Goal: Task Accomplishment & Management: Manage account settings

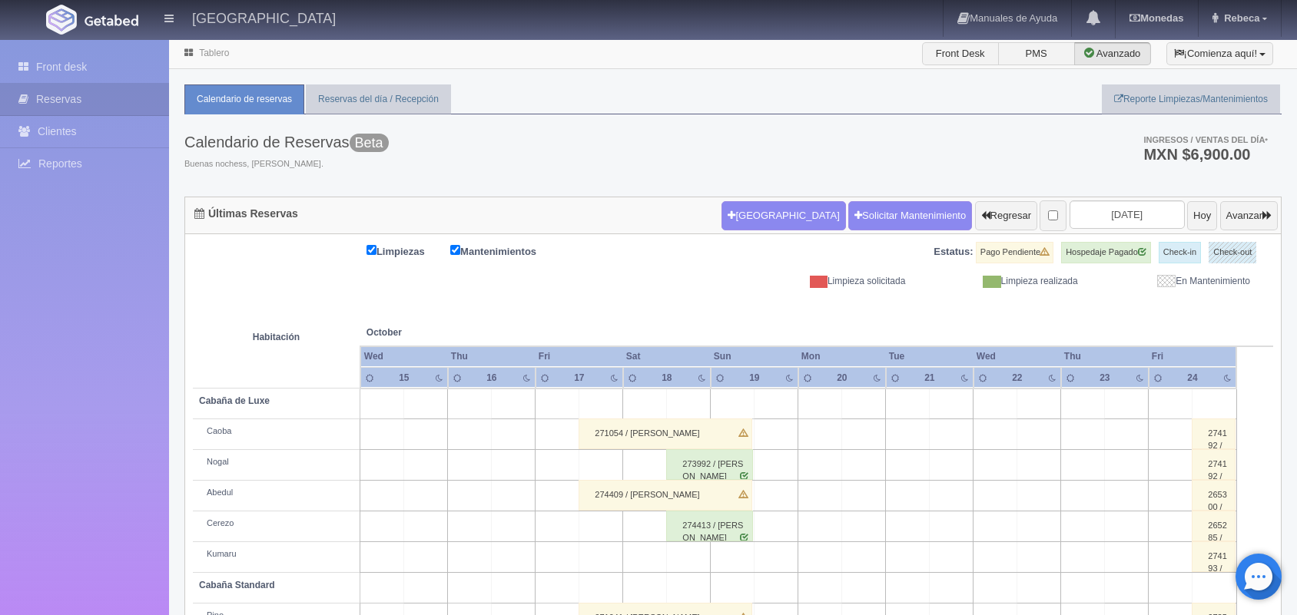
scroll to position [174, 0]
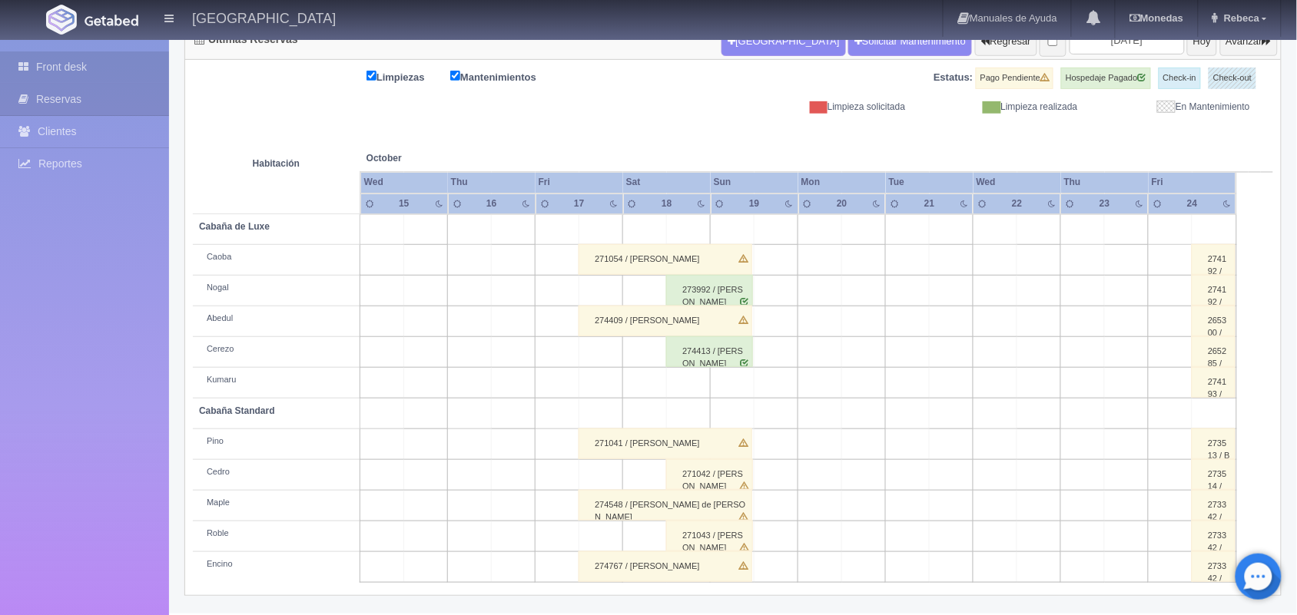
click at [120, 65] on link "Front desk" at bounding box center [84, 66] width 169 height 31
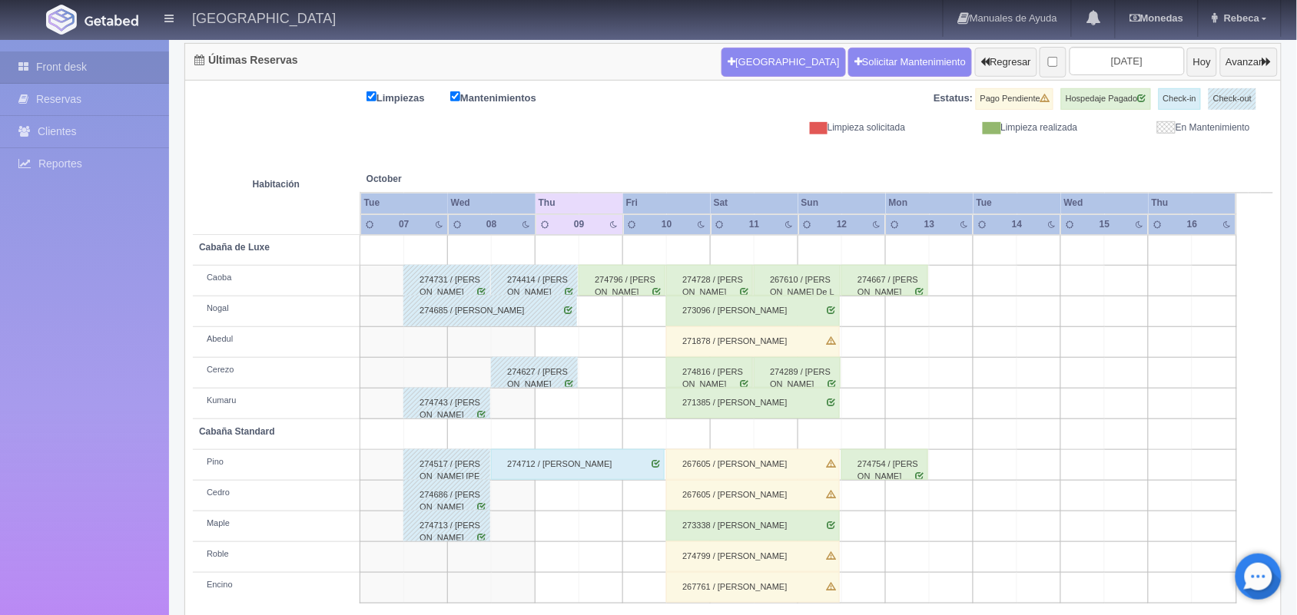
scroll to position [174, 0]
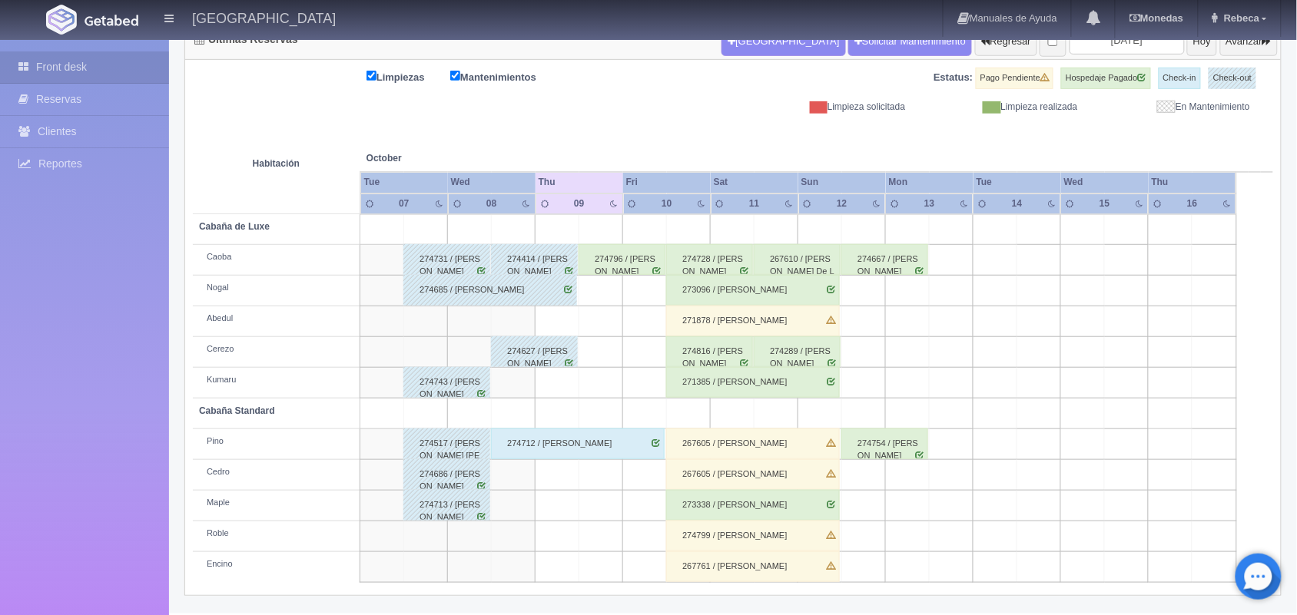
click at [627, 259] on div "274796 / Nancy Ayala Alvarado" at bounding box center [621, 259] width 87 height 31
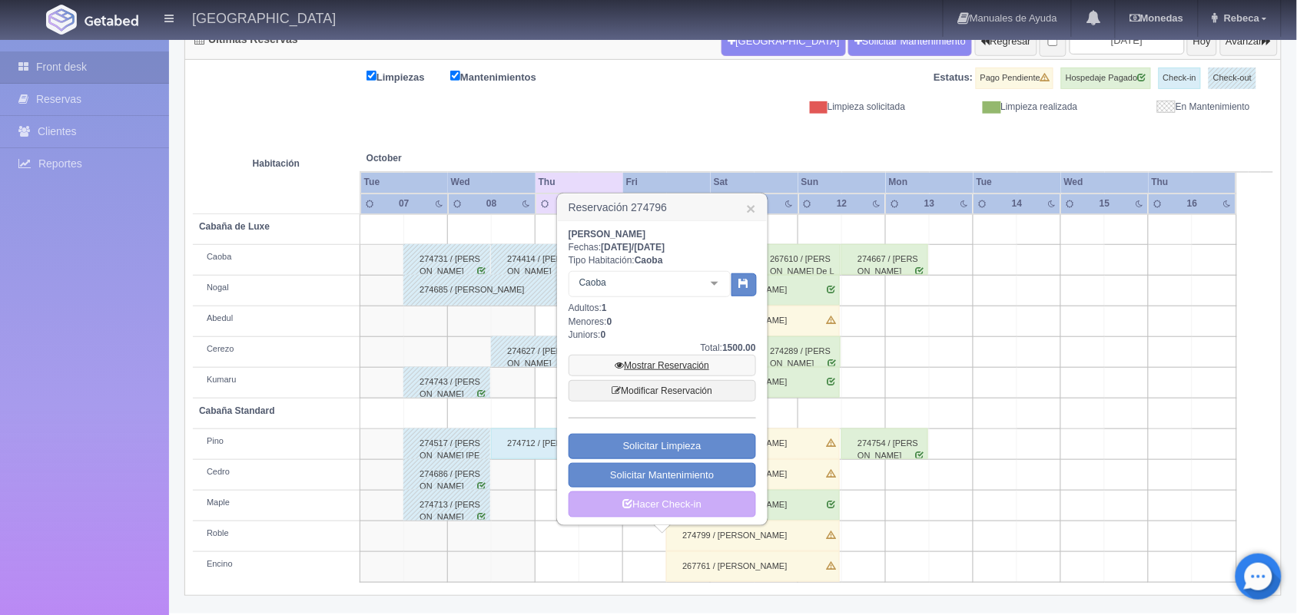
click at [664, 366] on link "Mostrar Reservación" at bounding box center [661, 366] width 187 height 22
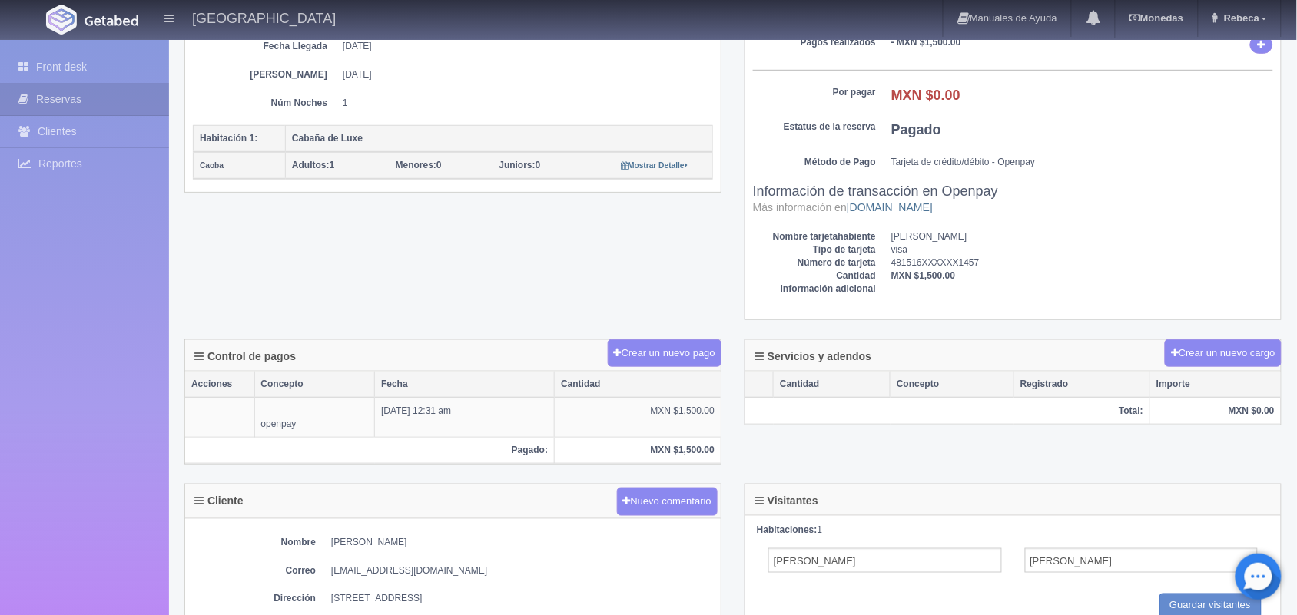
scroll to position [307, 0]
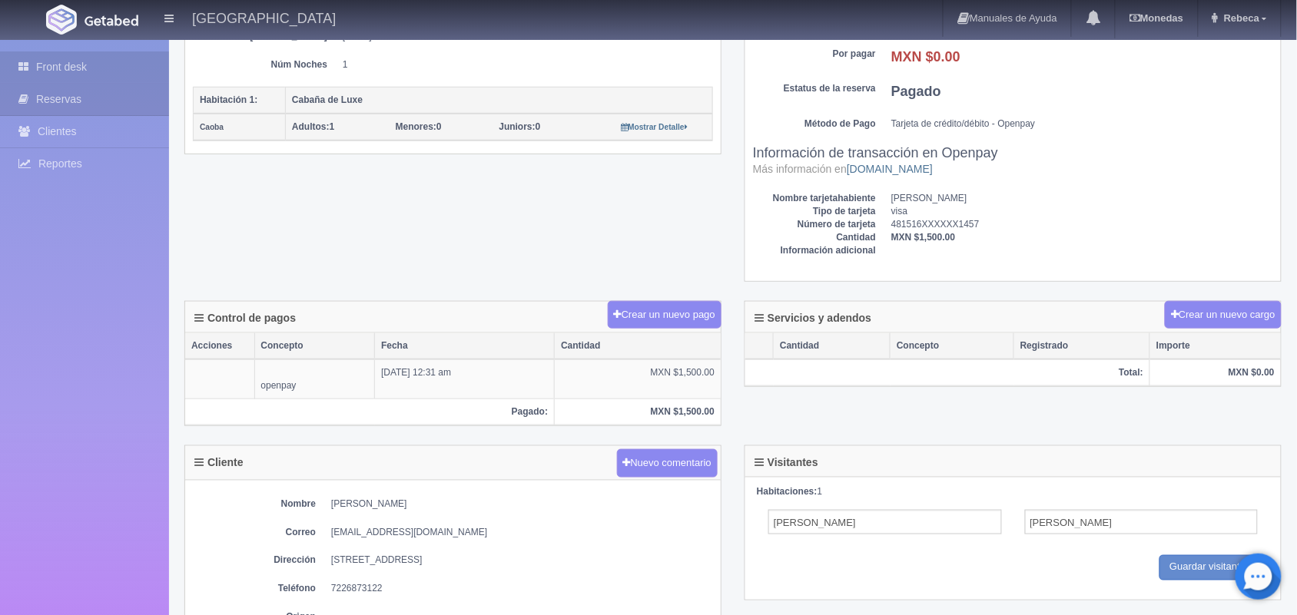
click at [104, 70] on link "Front desk" at bounding box center [84, 66] width 169 height 31
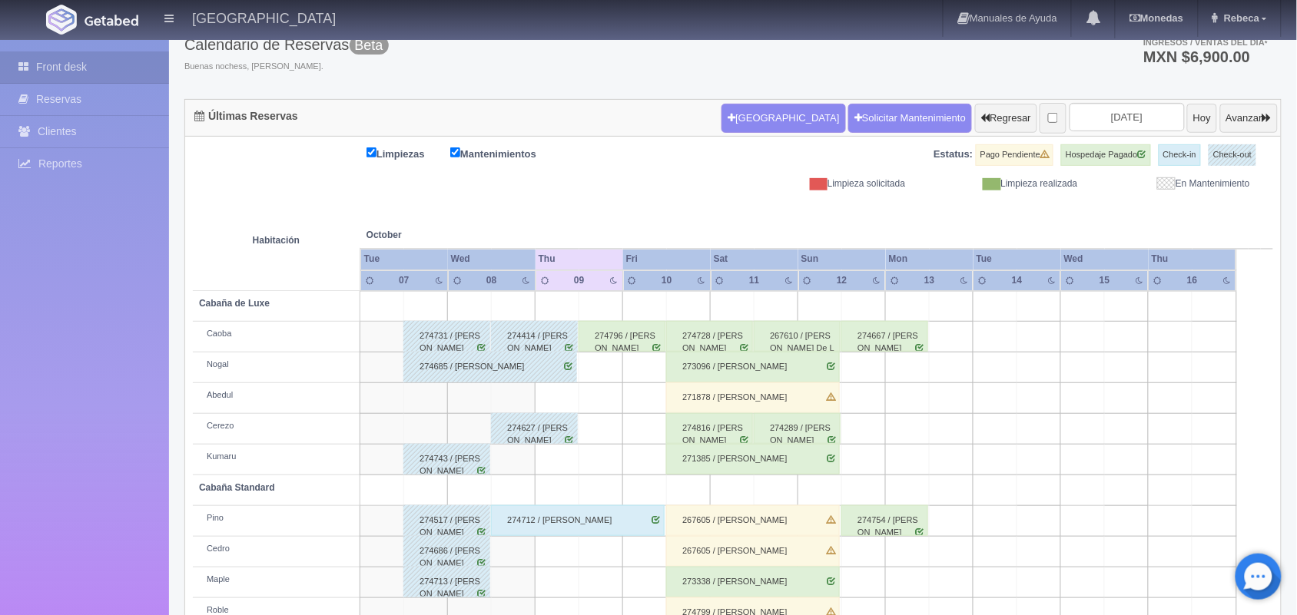
scroll to position [59, 0]
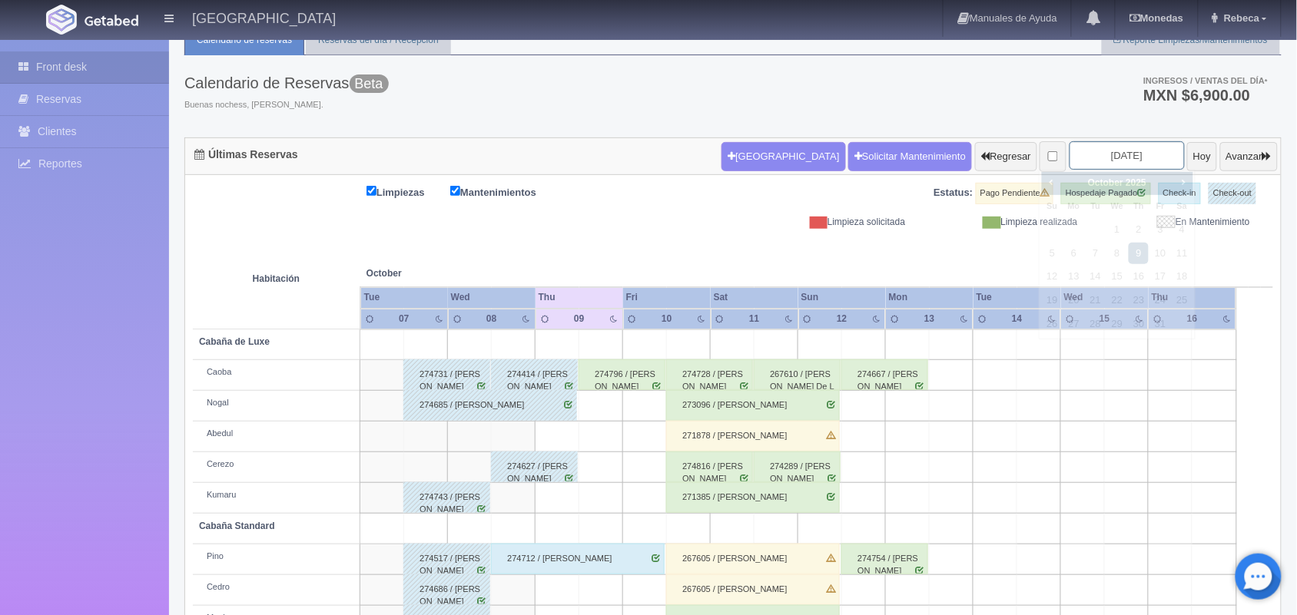
click at [1102, 157] on input "[DATE]" at bounding box center [1126, 155] width 115 height 28
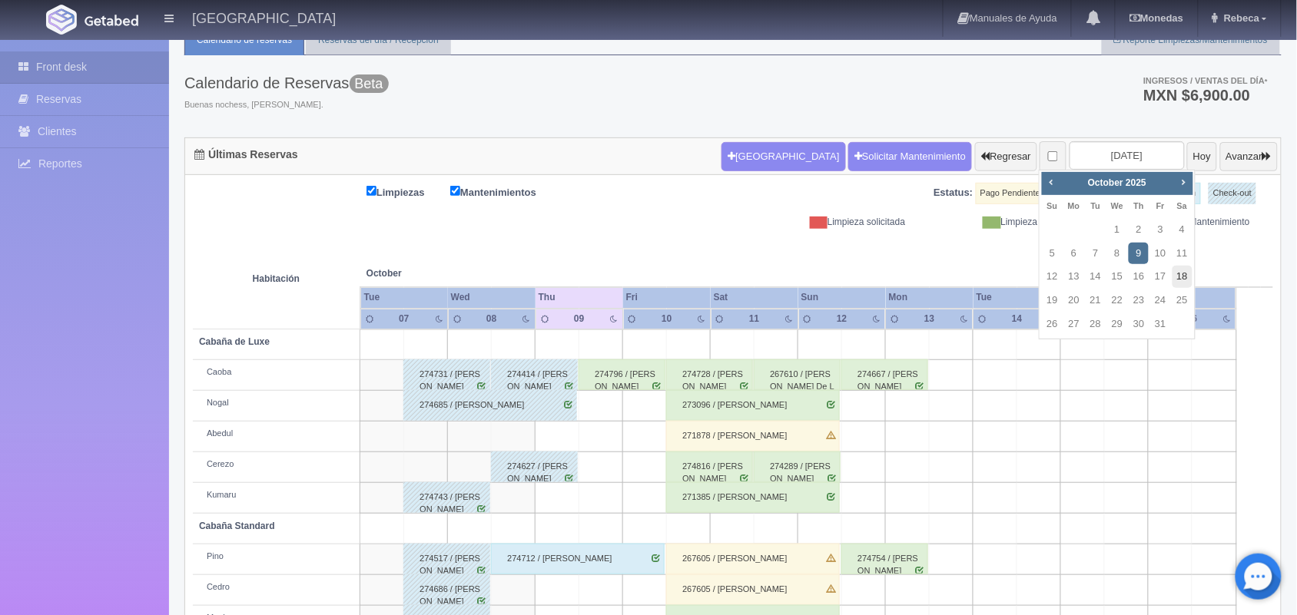
click at [1179, 275] on link "18" at bounding box center [1182, 277] width 20 height 22
type input "[DATE]"
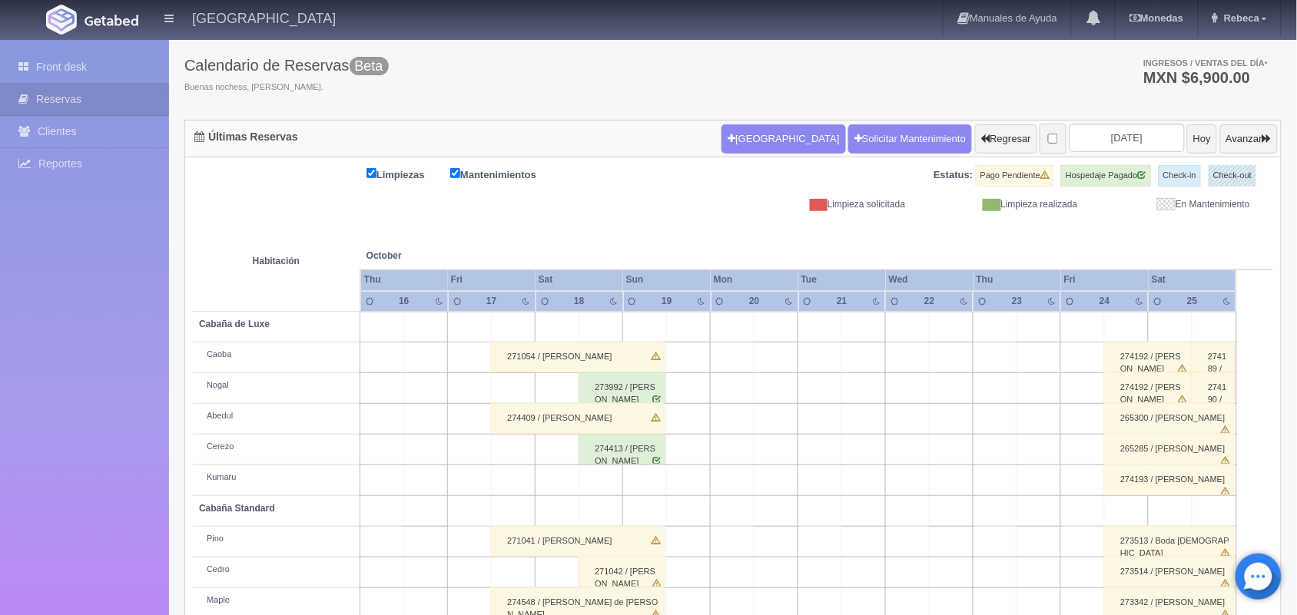
scroll to position [174, 0]
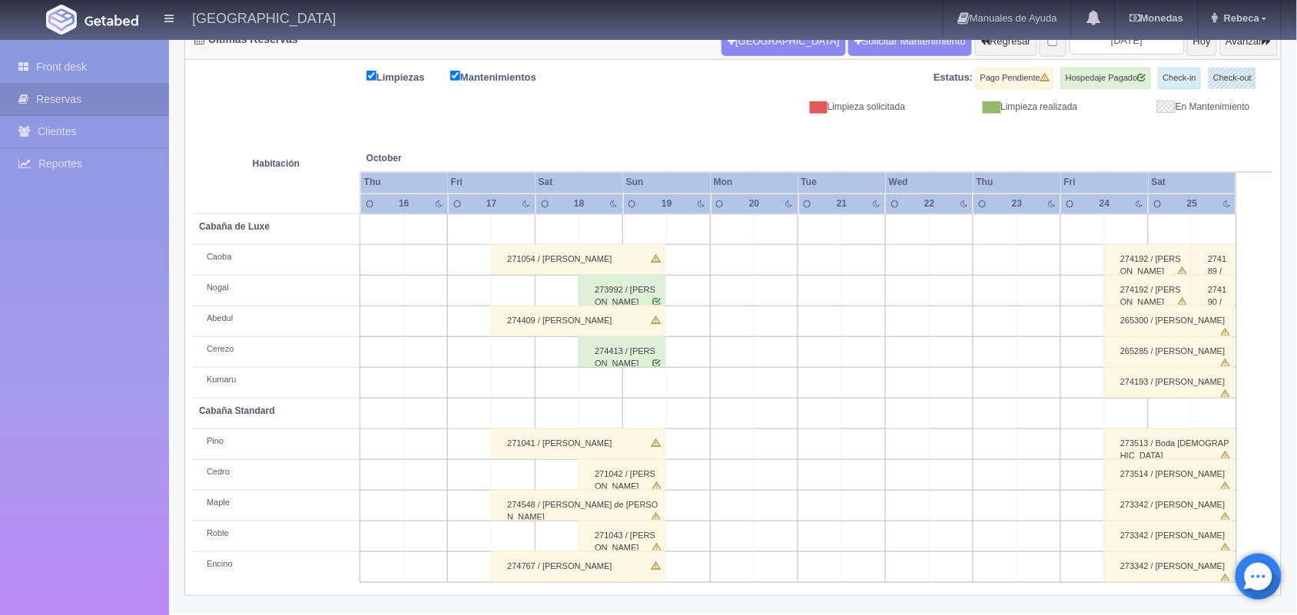
click at [481, 13] on div "Hotel Xacallan Manuales de Ayuda Actualizaciones recientes Monedas Tipo de camb…" at bounding box center [648, 19] width 1297 height 38
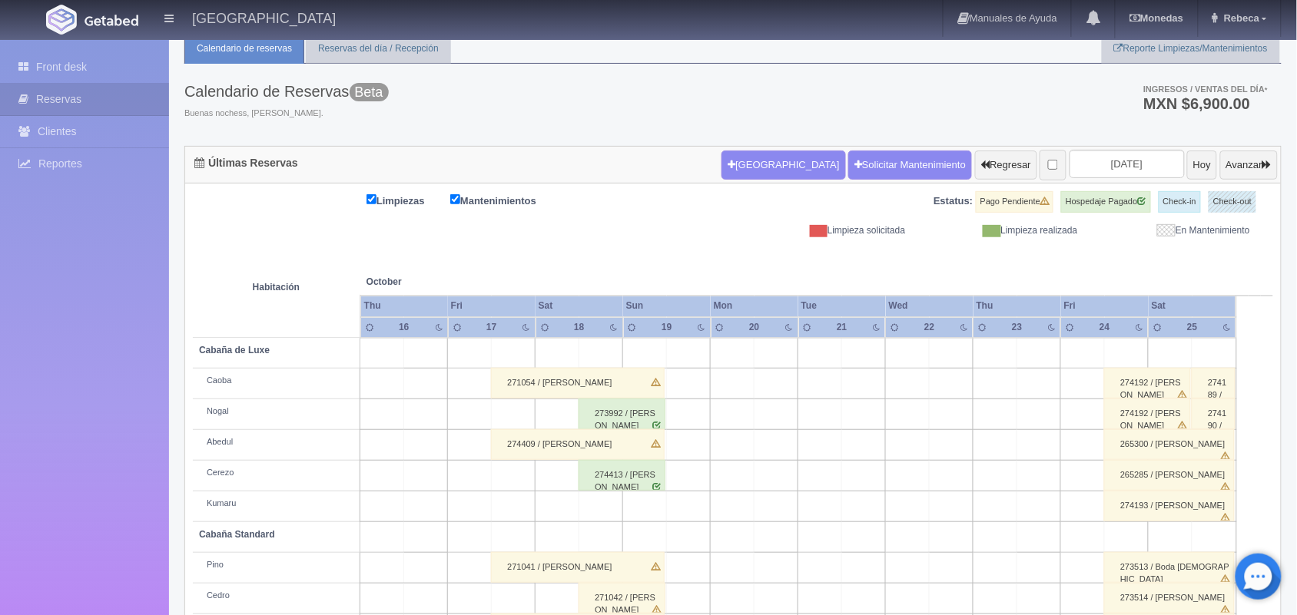
scroll to position [0, 0]
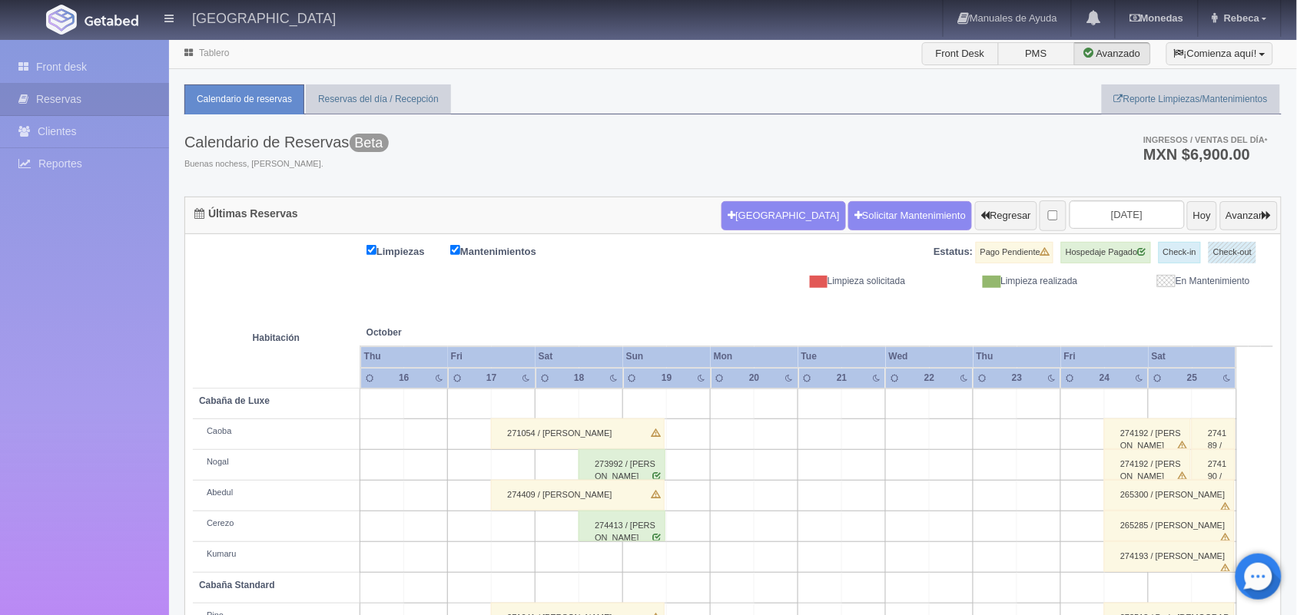
click at [194, 51] on icon at bounding box center [189, 52] width 16 height 9
click at [204, 54] on link "Tablero" at bounding box center [214, 53] width 30 height 11
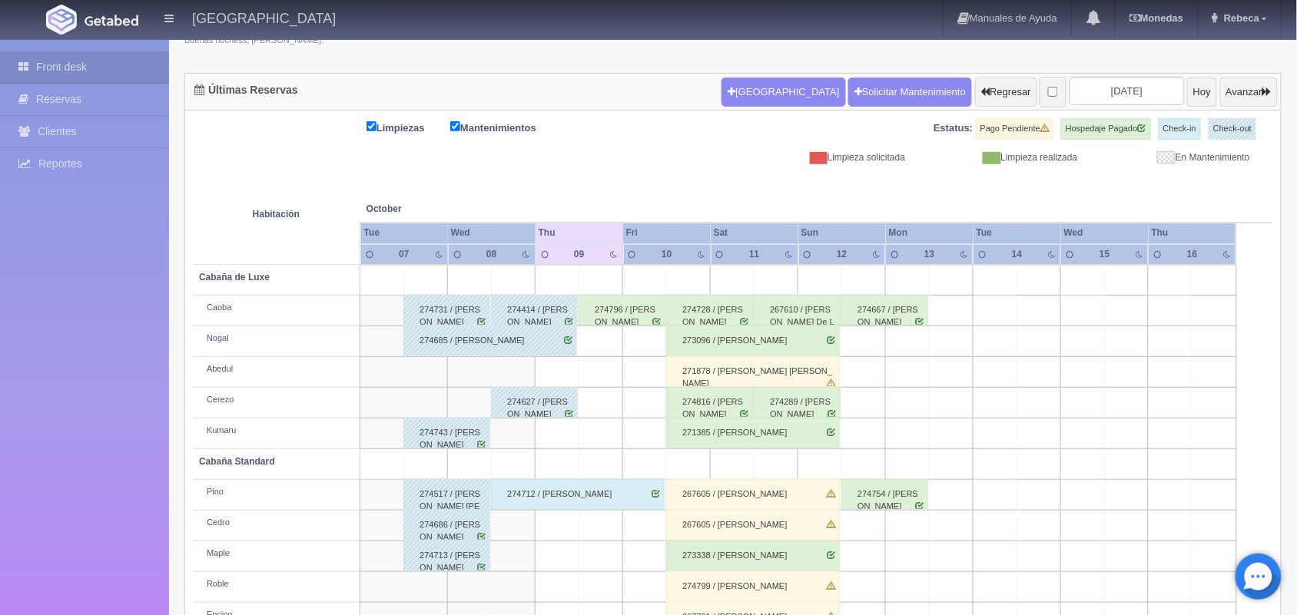
scroll to position [174, 0]
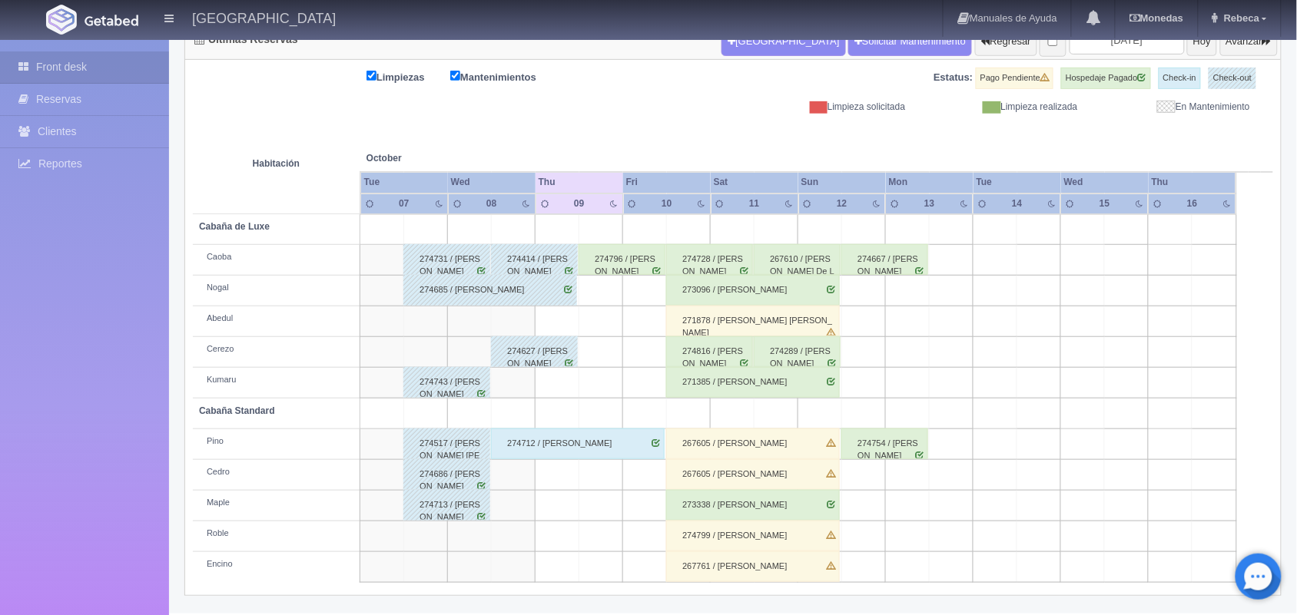
click at [611, 263] on div "274796 / [PERSON_NAME]" at bounding box center [621, 259] width 87 height 31
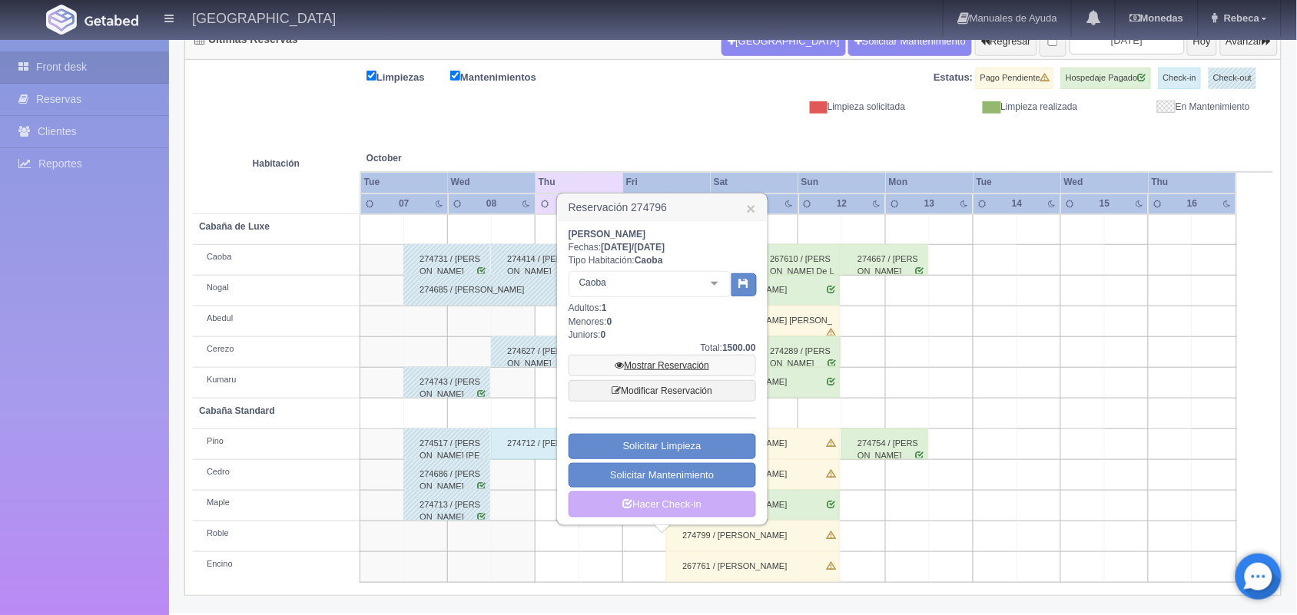
click at [663, 366] on link "Mostrar Reservación" at bounding box center [661, 366] width 187 height 22
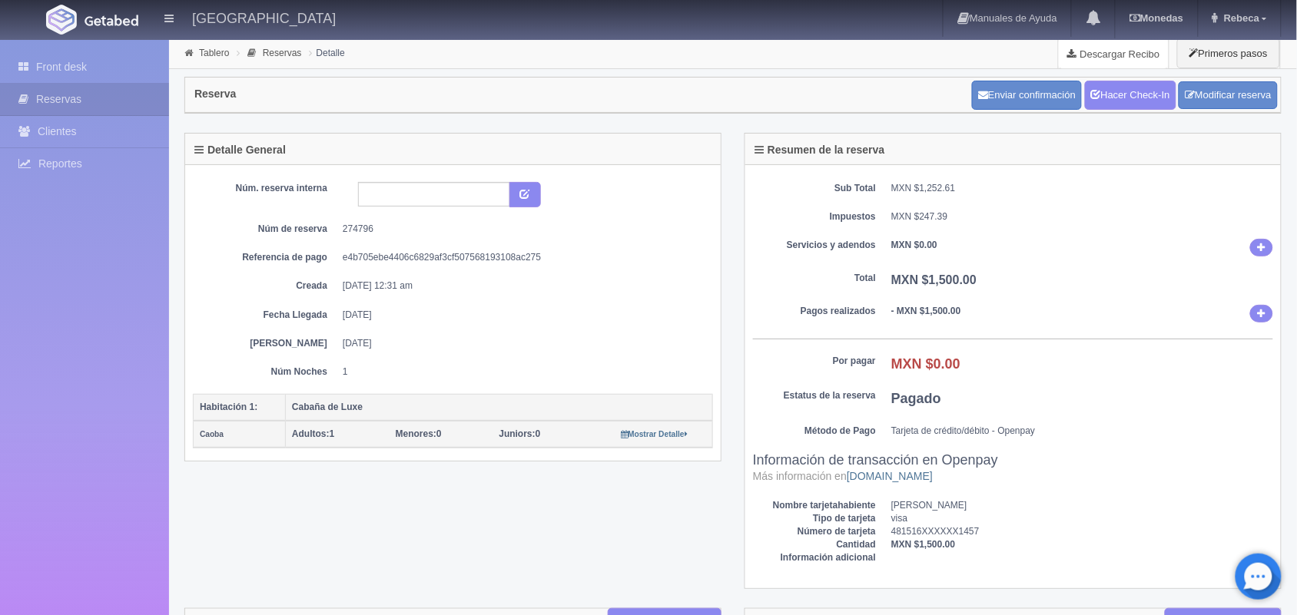
click at [1115, 48] on link "Descargar Recibo" at bounding box center [1114, 53] width 110 height 31
